Goal: Information Seeking & Learning: Learn about a topic

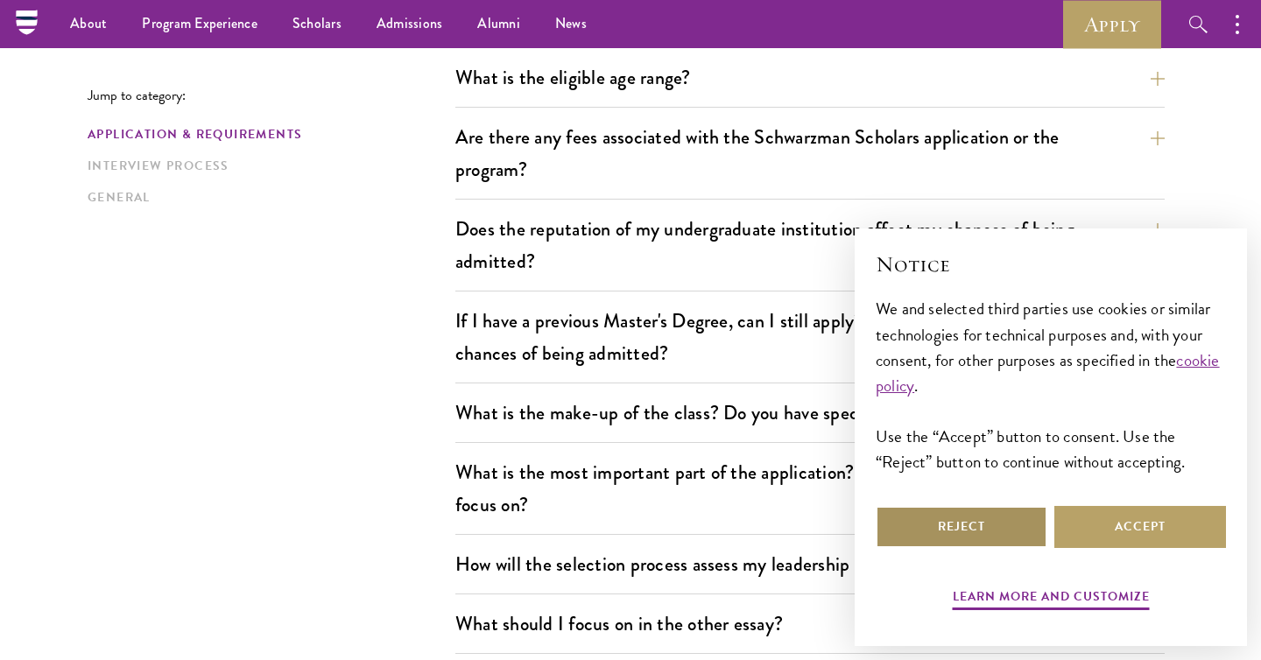
click at [991, 540] on button "Reject" at bounding box center [961, 527] width 172 height 42
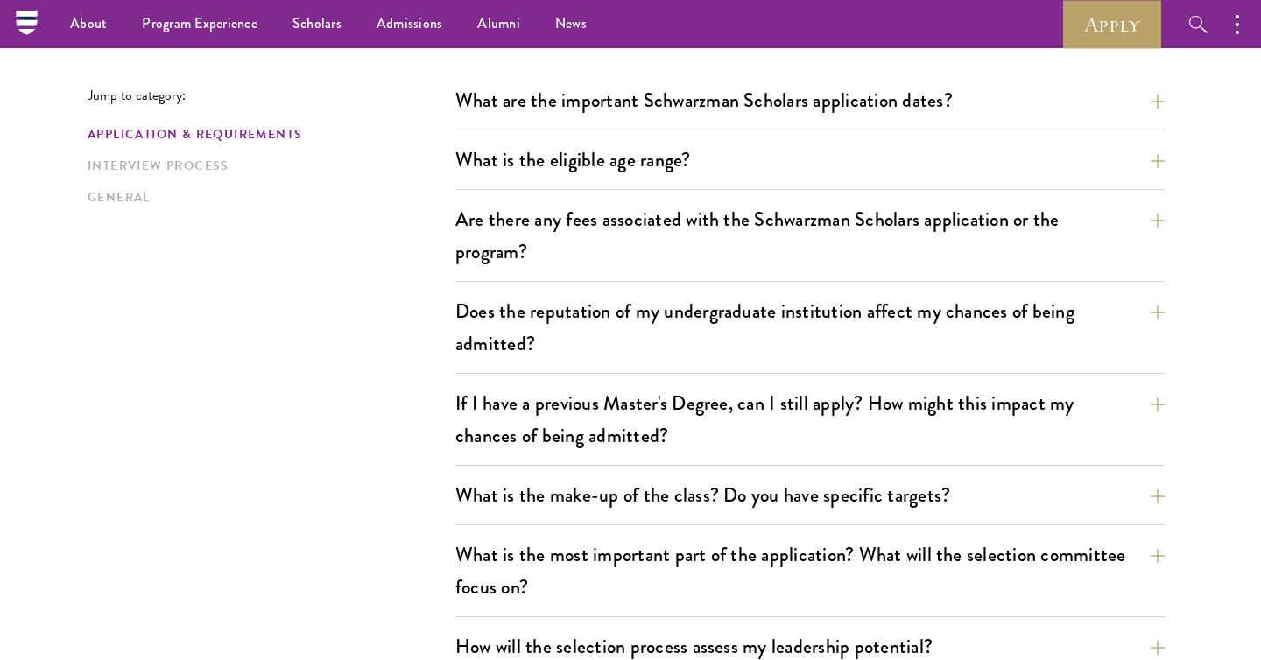
scroll to position [495, 0]
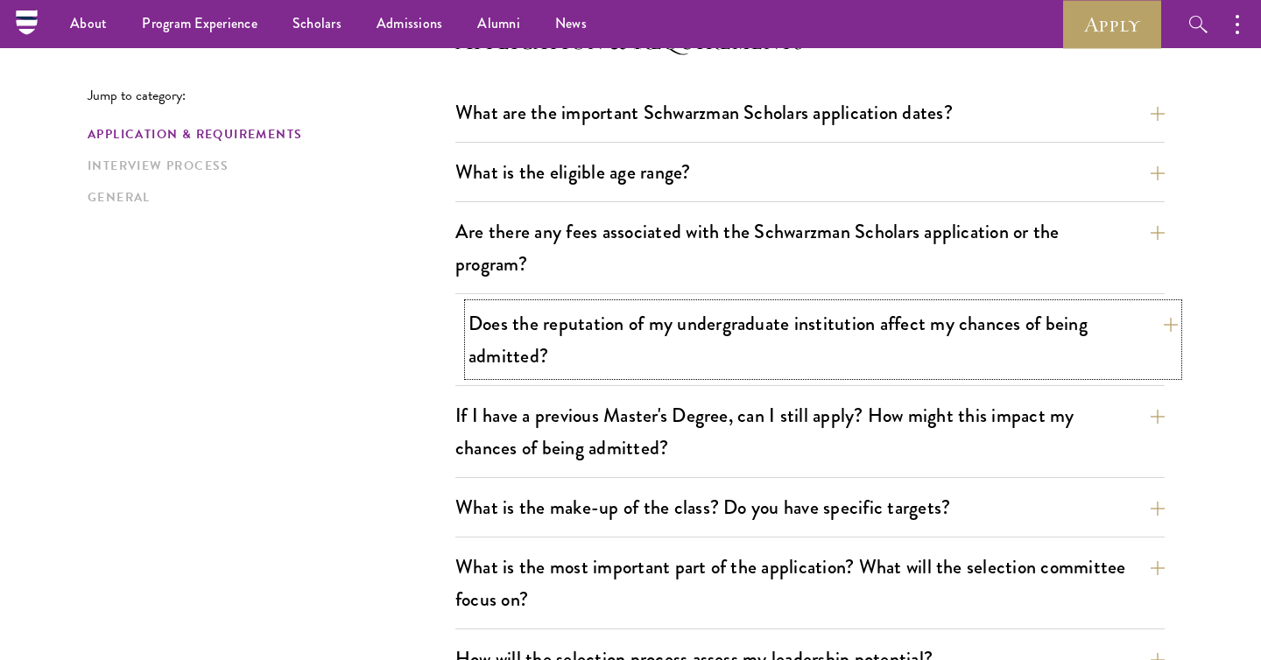
click at [973, 317] on button "Does the reputation of my undergraduate institution affect my chances of being …" at bounding box center [822, 340] width 709 height 72
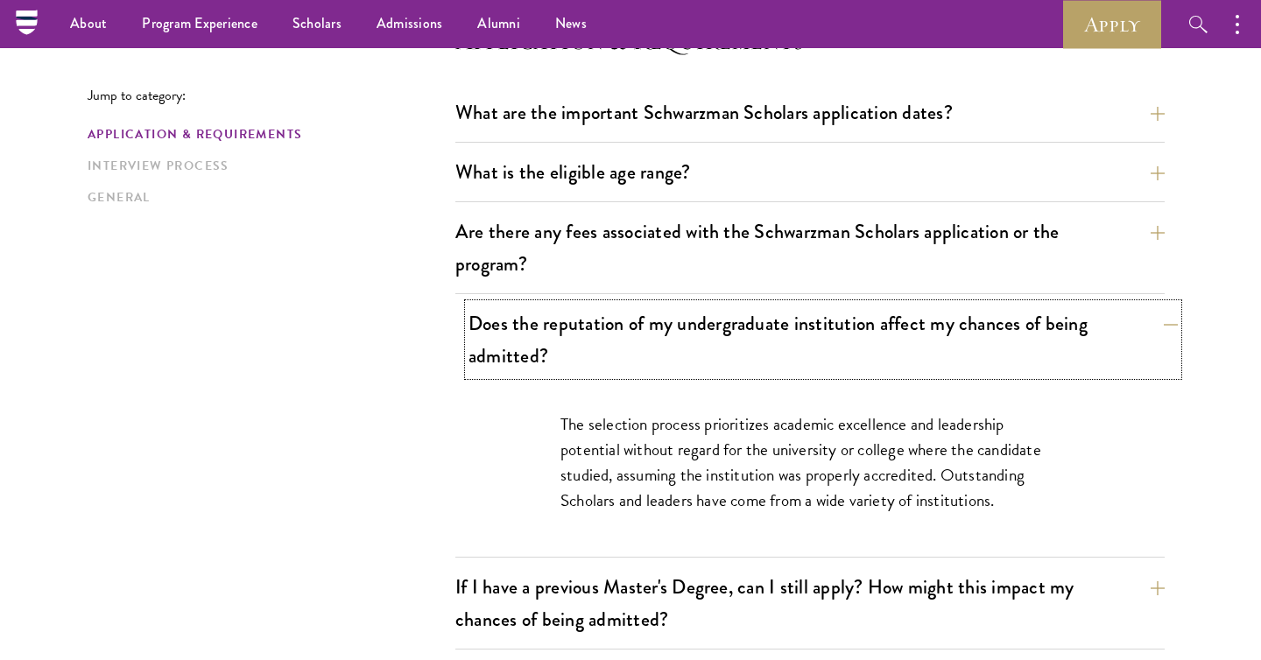
click at [973, 317] on button "Does the reputation of my undergraduate institution affect my chances of being …" at bounding box center [822, 340] width 709 height 72
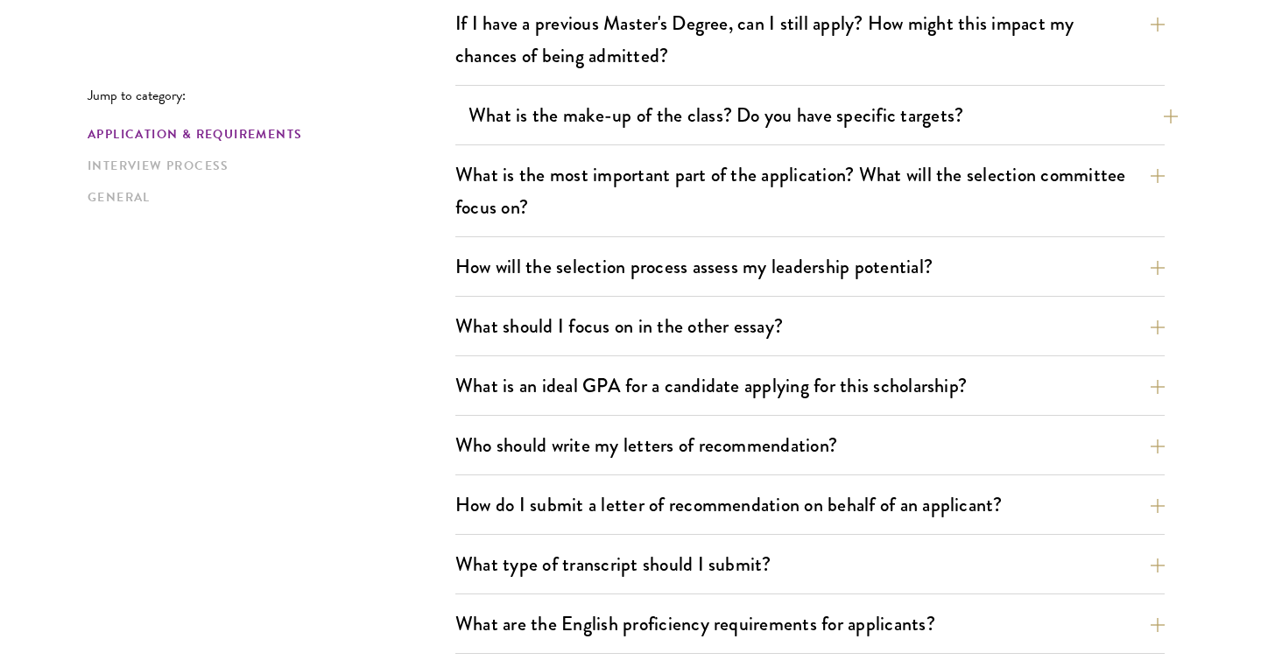
scroll to position [907, 0]
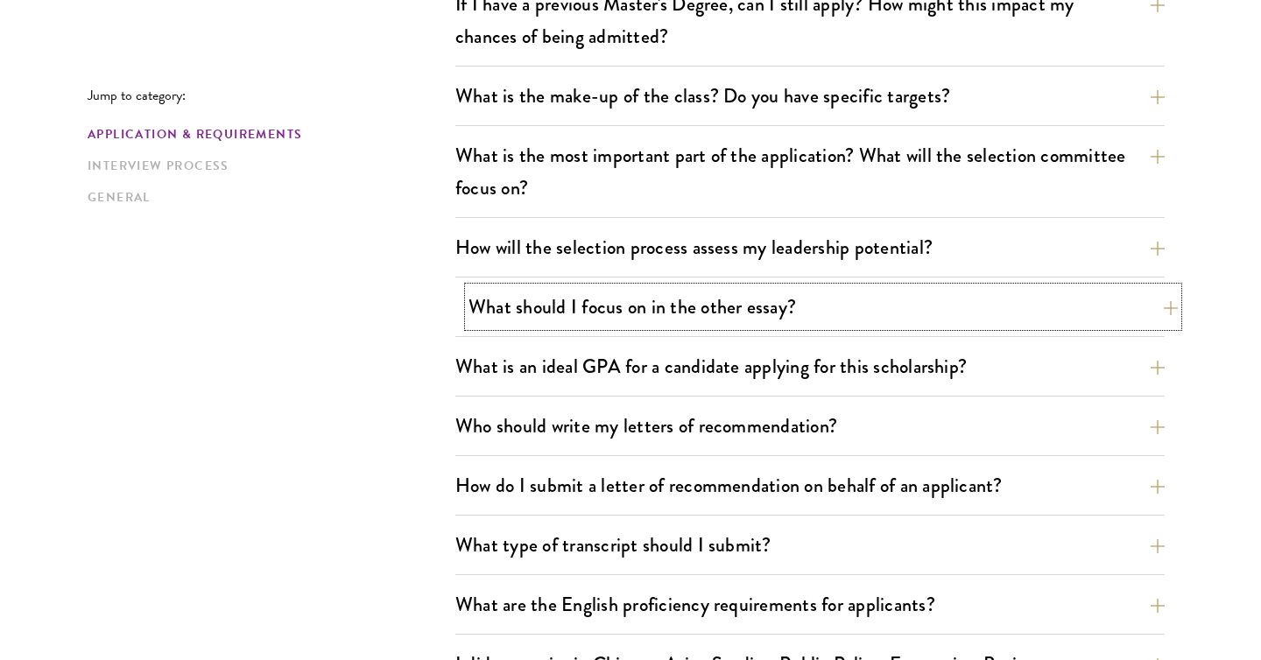
click at [931, 312] on button "What should I focus on in the other essay?" at bounding box center [822, 306] width 709 height 39
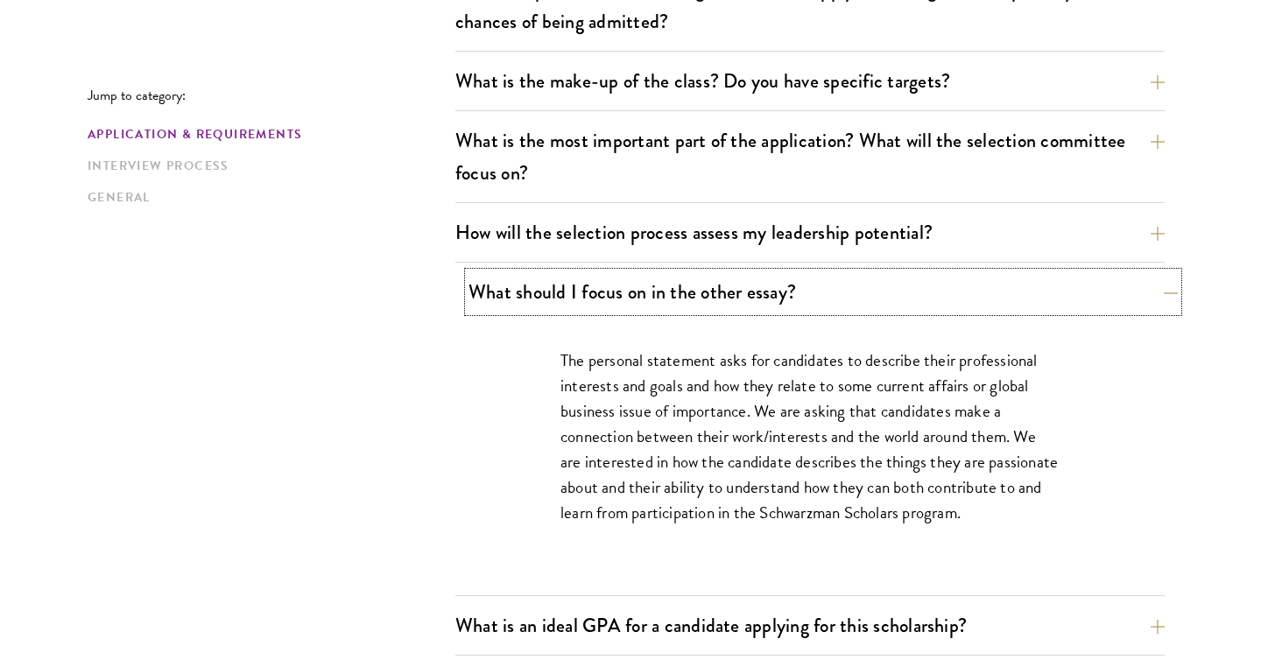
scroll to position [927, 0]
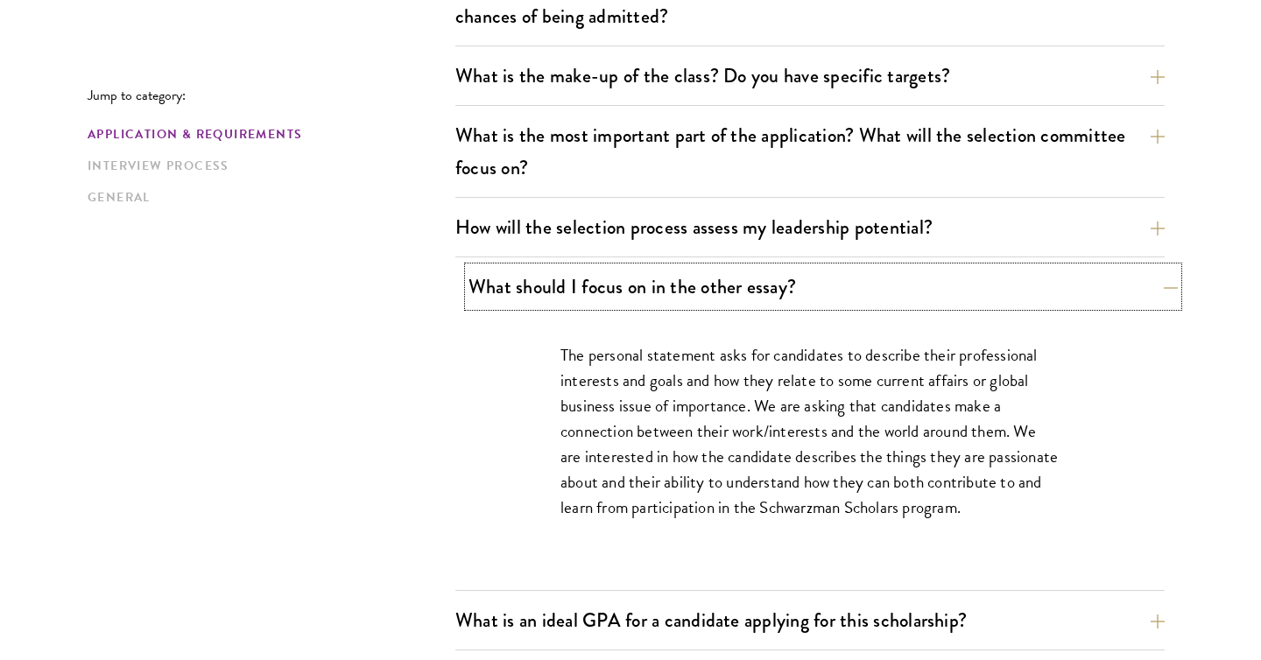
click at [938, 289] on button "What should I focus on in the other essay?" at bounding box center [822, 286] width 709 height 39
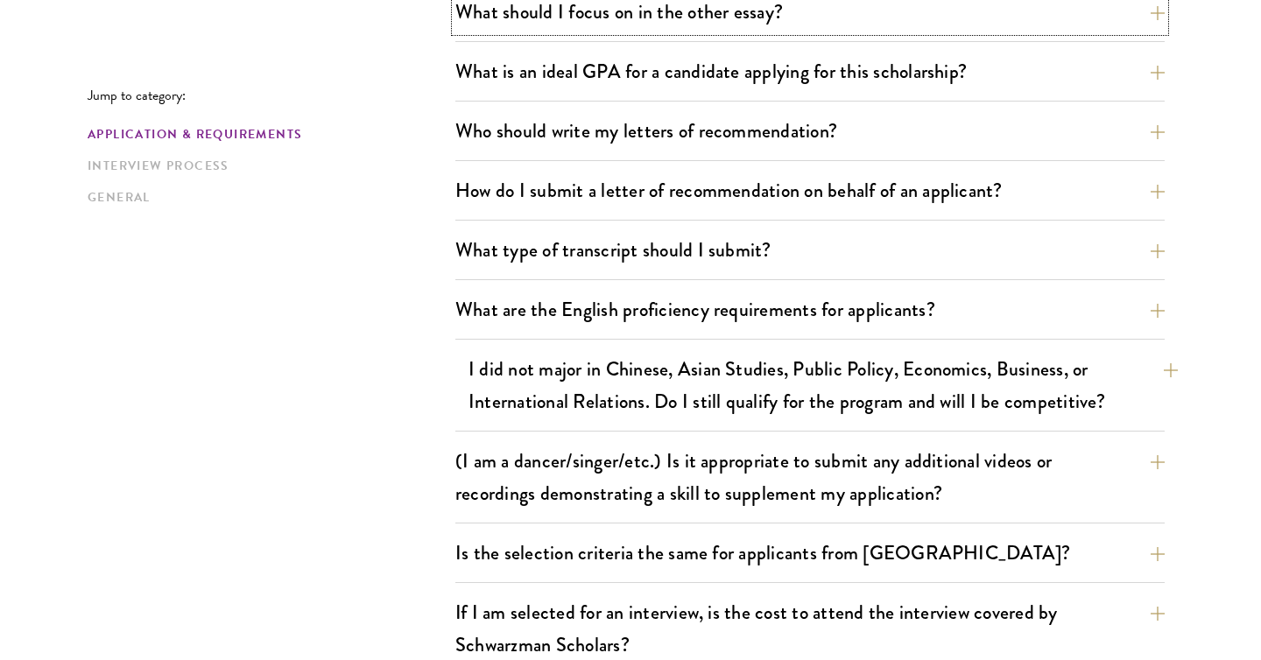
scroll to position [1211, 0]
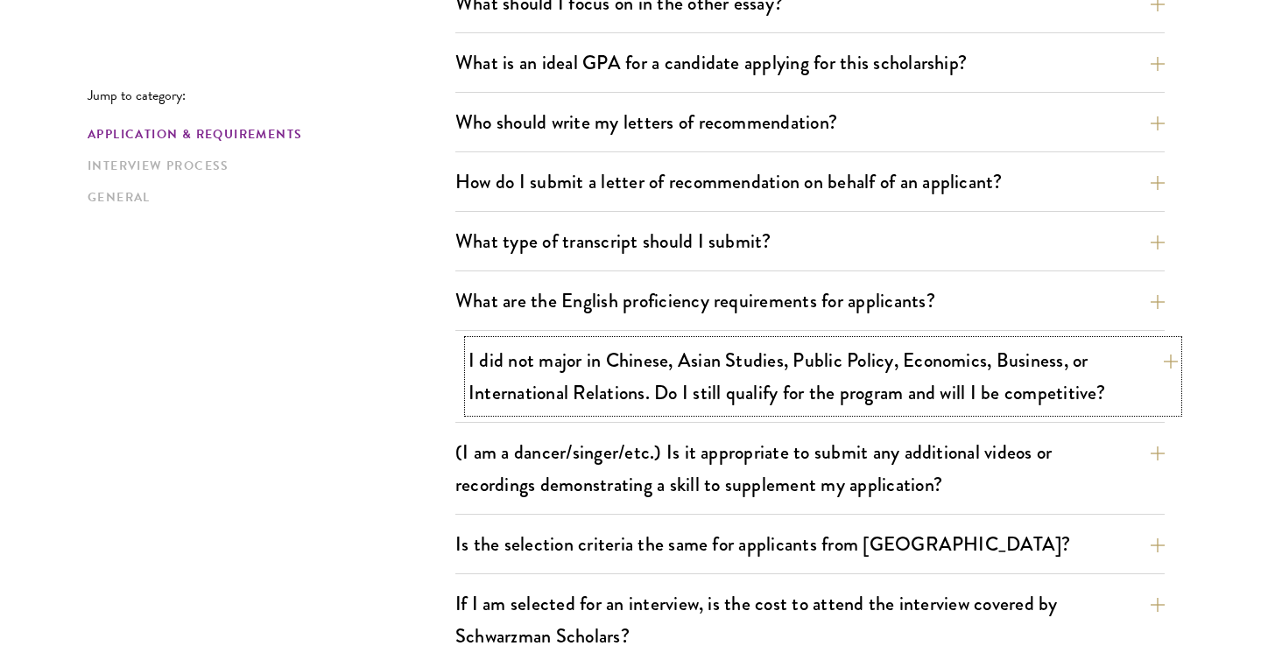
click at [945, 360] on button "I did not major in Chinese, Asian Studies, Public Policy, Economics, Business, …" at bounding box center [822, 377] width 709 height 72
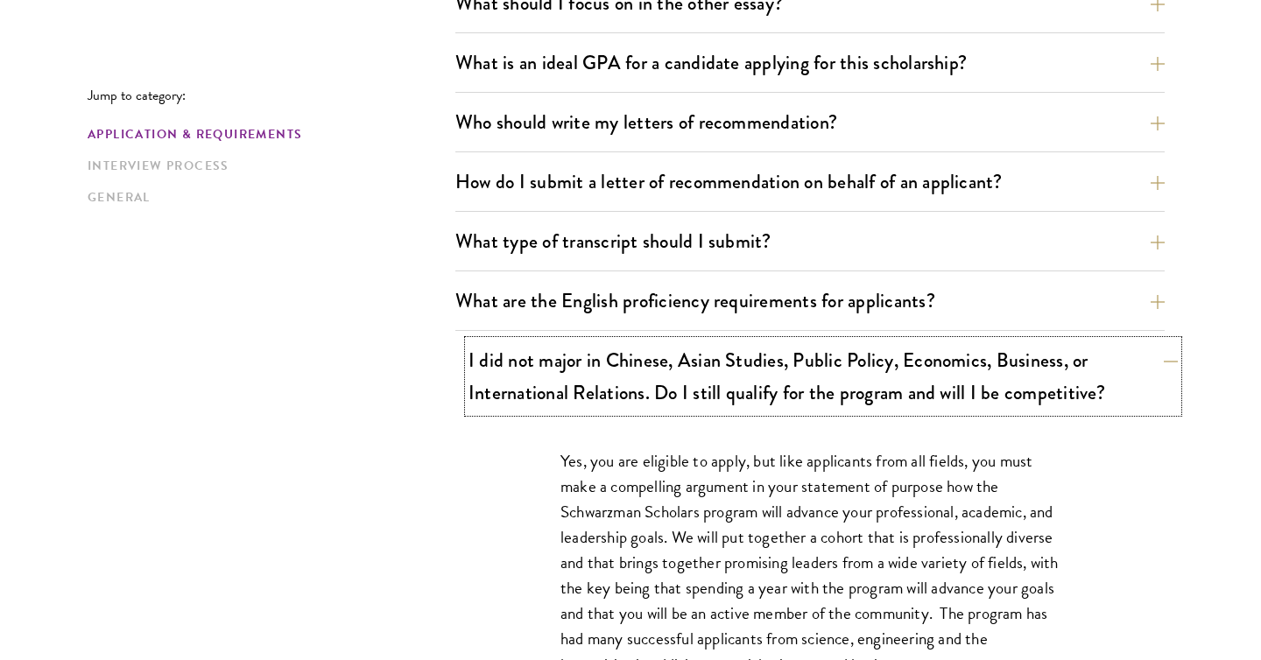
click at [945, 360] on button "I did not major in Chinese, Asian Studies, Public Policy, Economics, Business, …" at bounding box center [822, 377] width 709 height 72
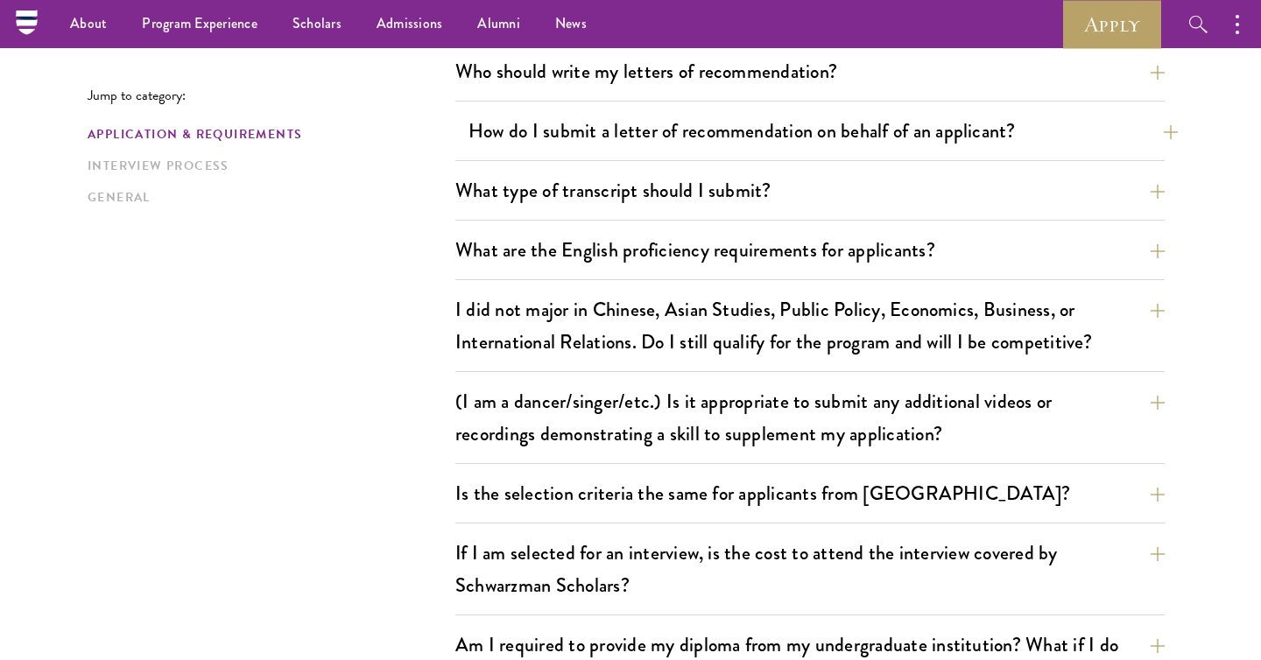
scroll to position [1260, 0]
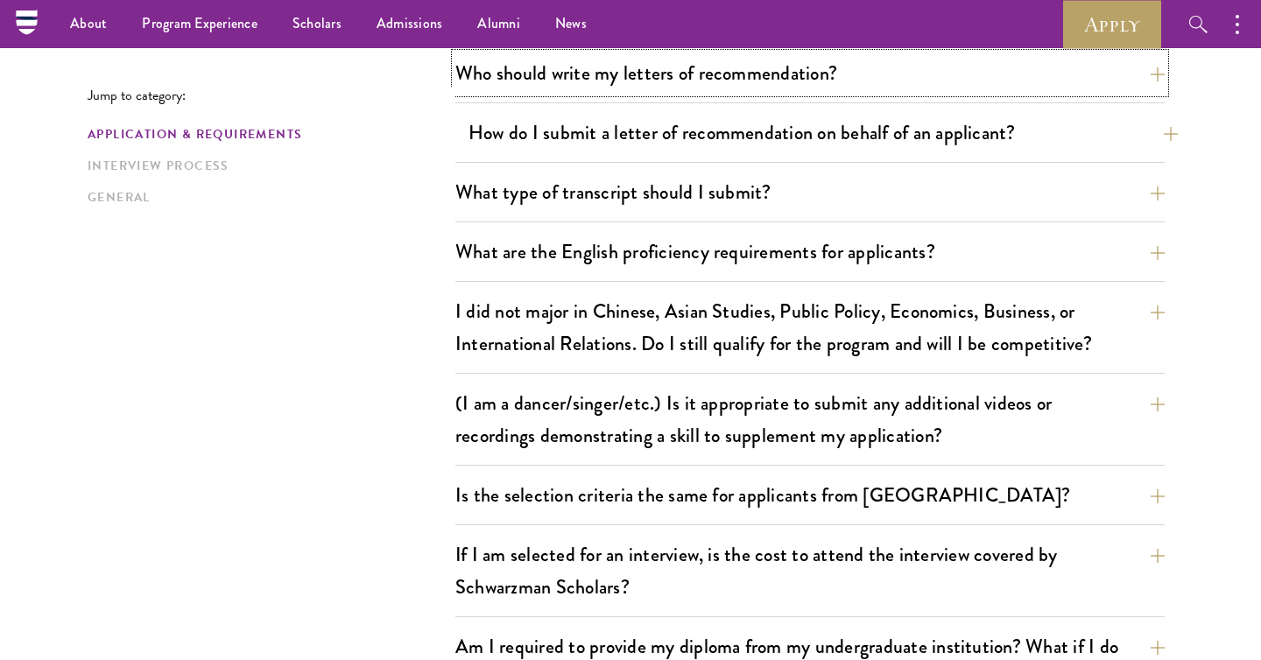
click at [817, 79] on button "Who should write my letters of recommendation?" at bounding box center [809, 72] width 709 height 39
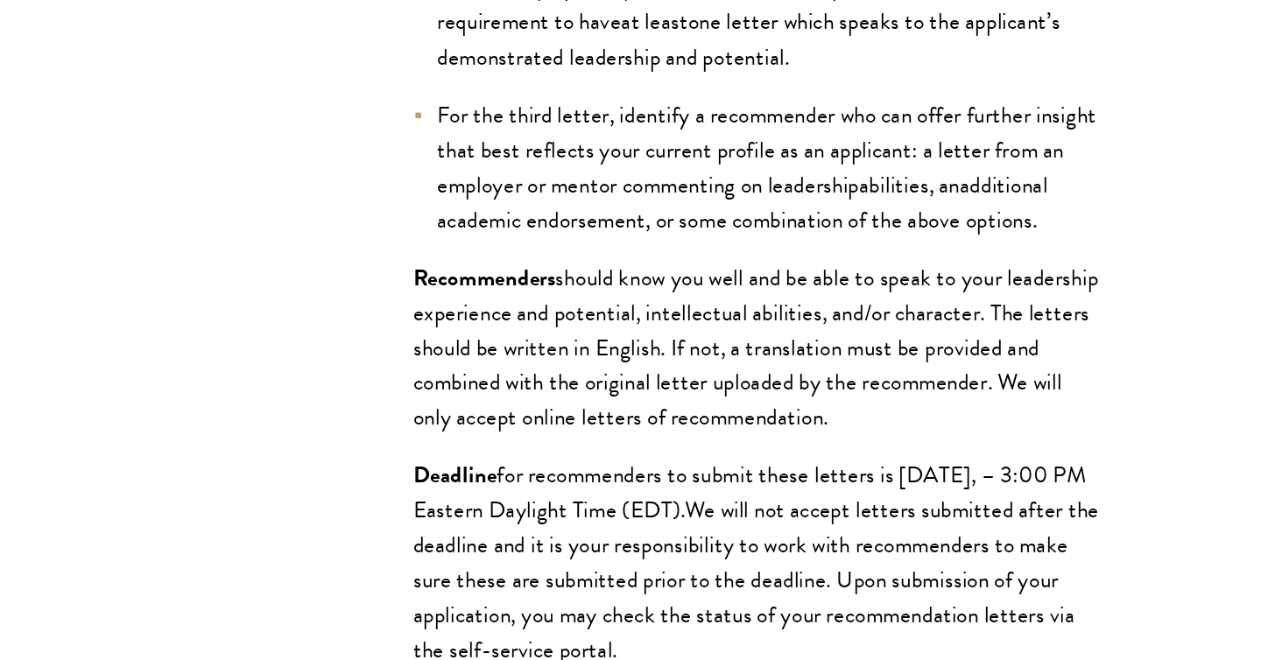
scroll to position [1584, 0]
